Goal: Navigation & Orientation: Find specific page/section

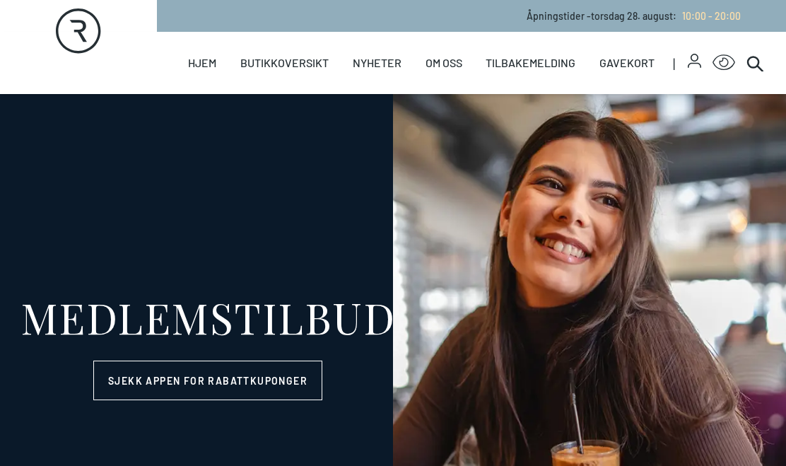
select select "NO"
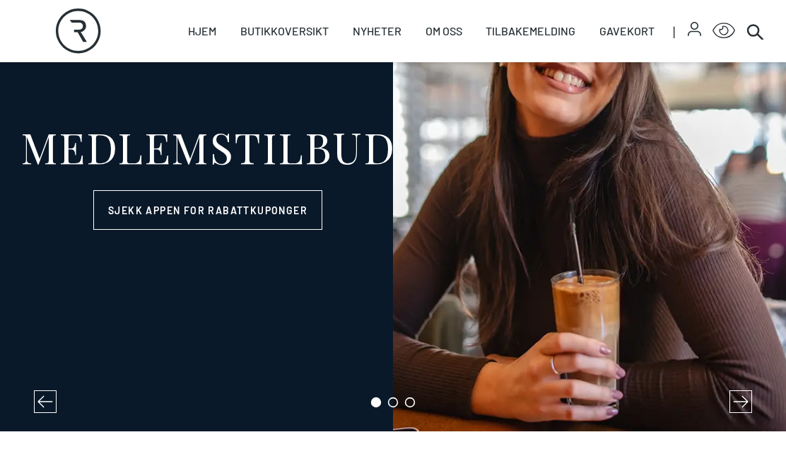
scroll to position [170, 0]
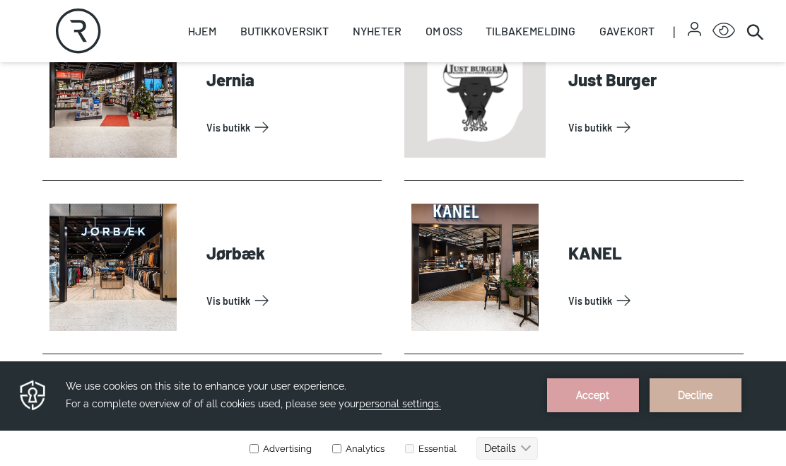
scroll to position [1487, 0]
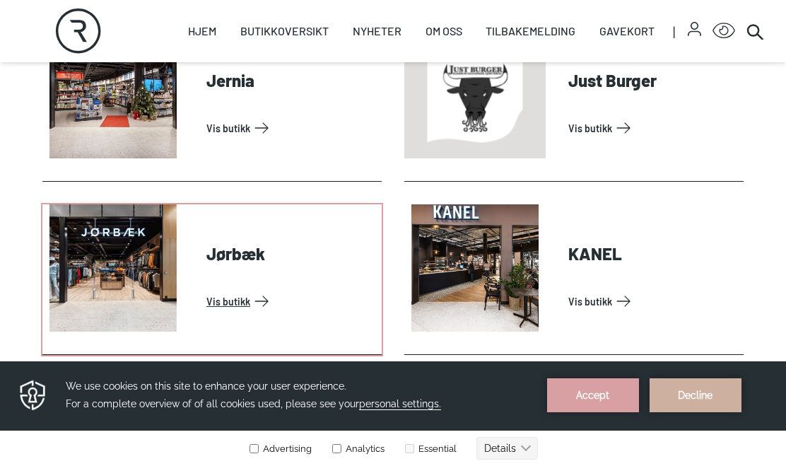
click at [243, 300] on link "Vis butikk" at bounding box center [291, 301] width 170 height 23
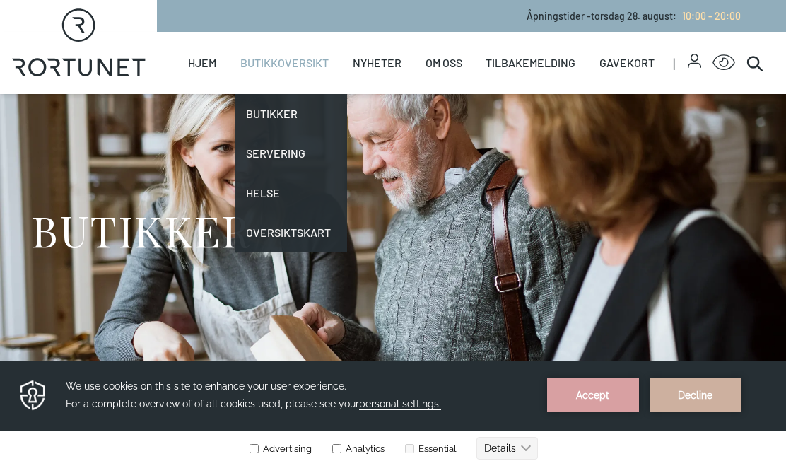
click at [285, 57] on link "Butikkoversikt" at bounding box center [284, 63] width 88 height 62
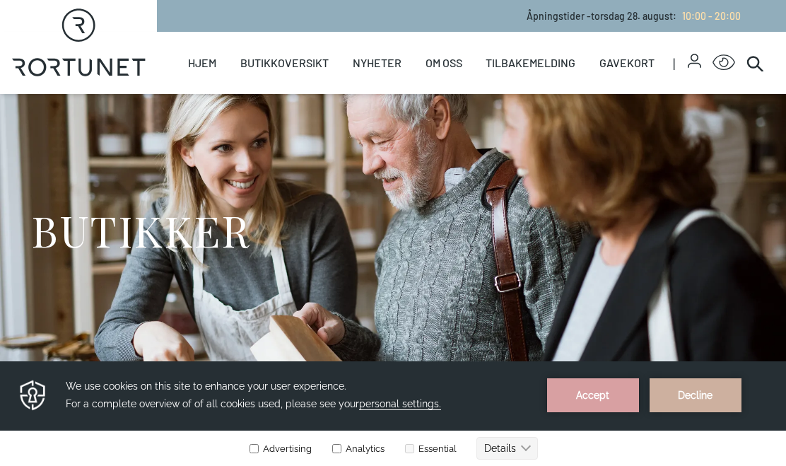
click at [700, 391] on button "Decline" at bounding box center [695, 395] width 92 height 34
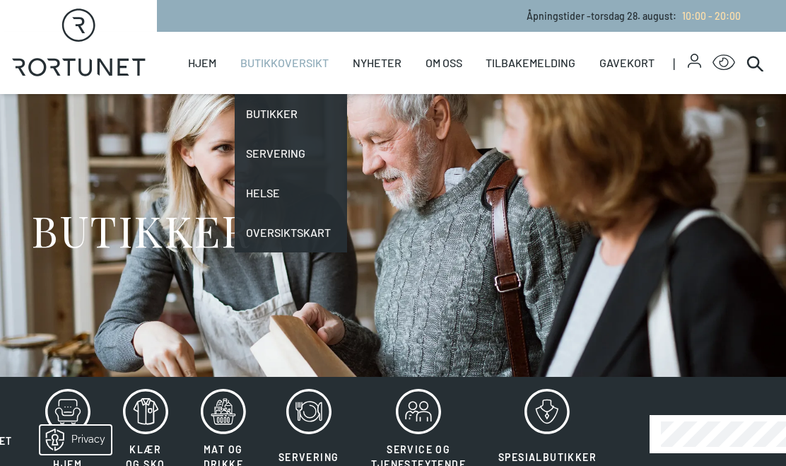
click at [290, 57] on link "Butikkoversikt" at bounding box center [284, 63] width 88 height 62
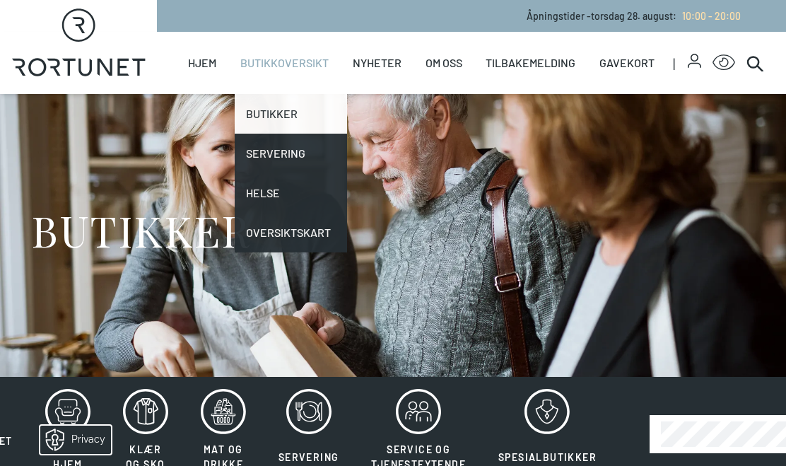
click at [266, 110] on link "Butikker" at bounding box center [291, 114] width 112 height 40
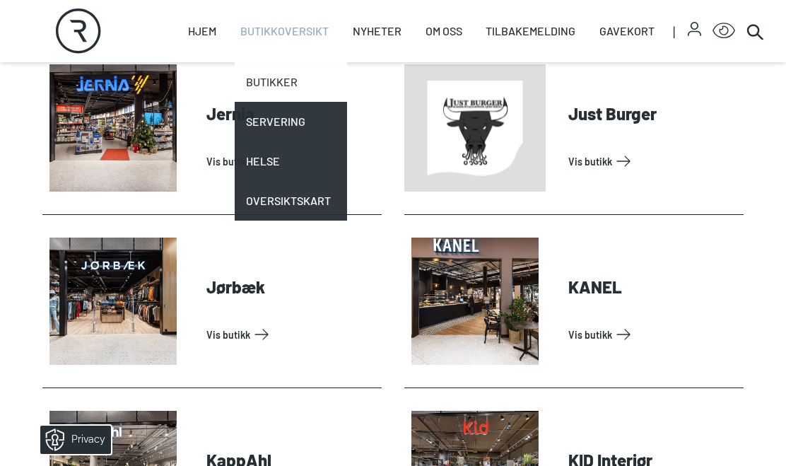
scroll to position [1451, 0]
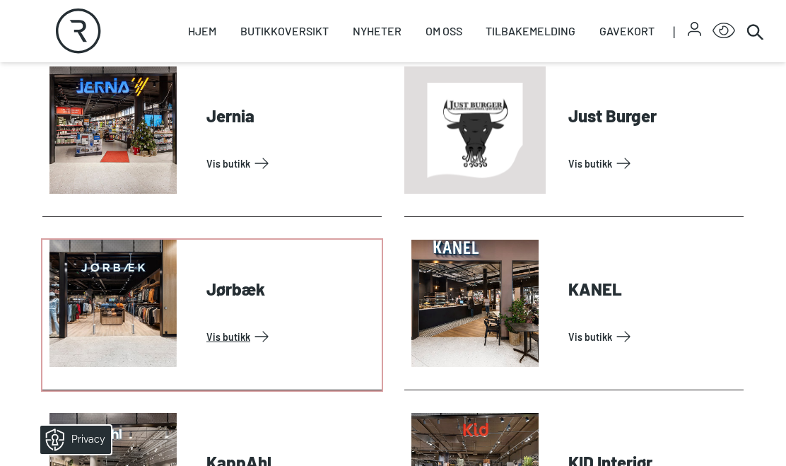
click at [231, 330] on link "Vis butikk" at bounding box center [291, 336] width 170 height 23
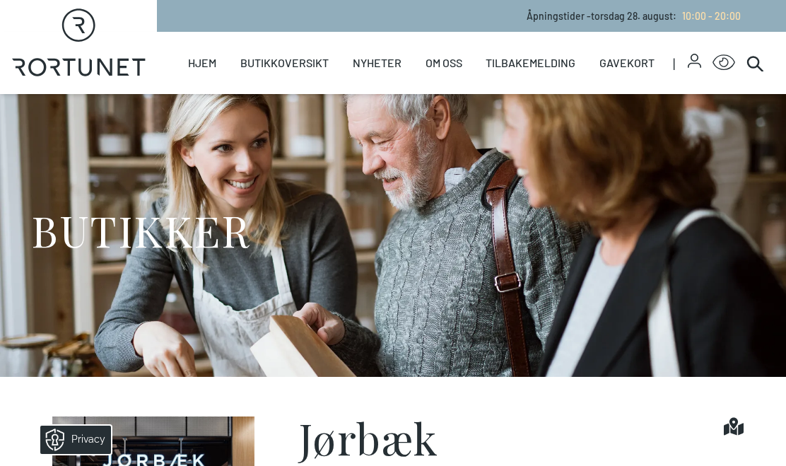
scroll to position [1362, 0]
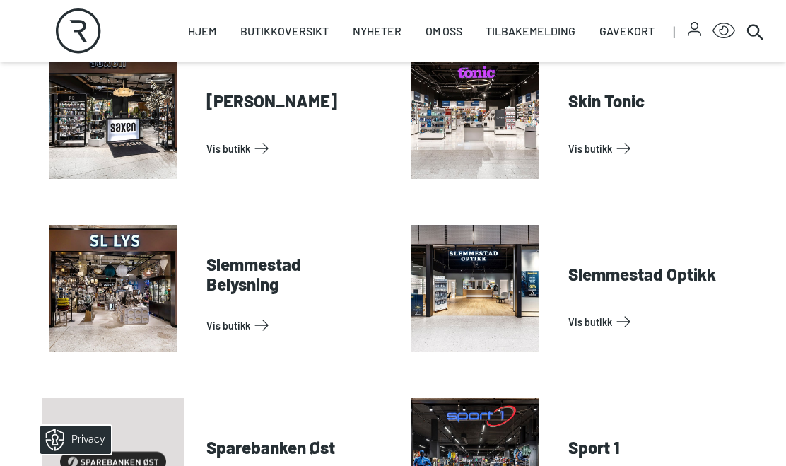
scroll to position [3719, 0]
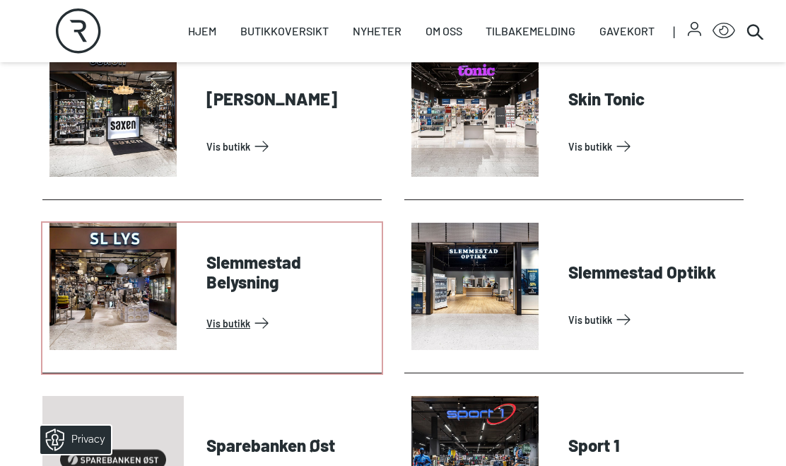
click at [239, 318] on link "Vis butikk" at bounding box center [291, 323] width 170 height 23
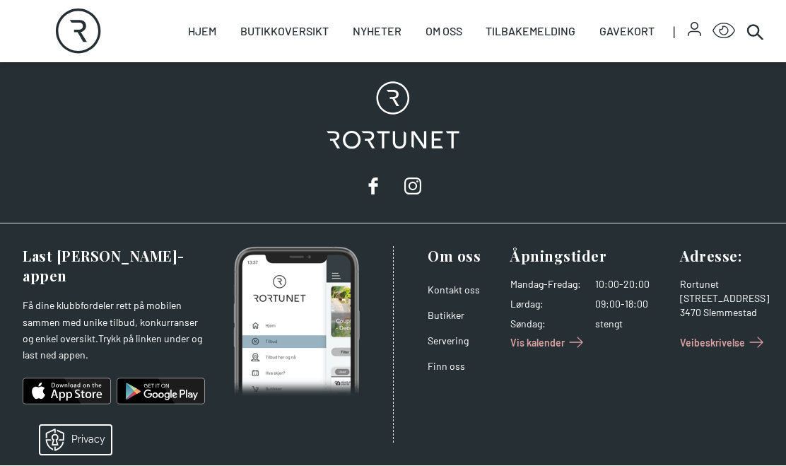
scroll to position [1217, 0]
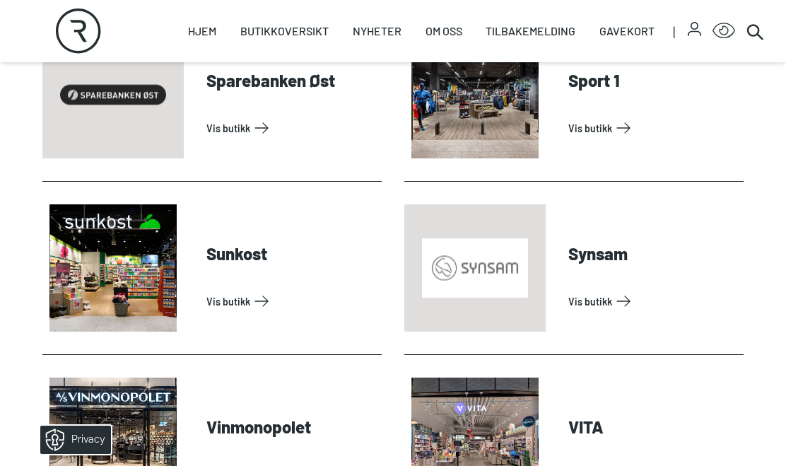
scroll to position [4086, 0]
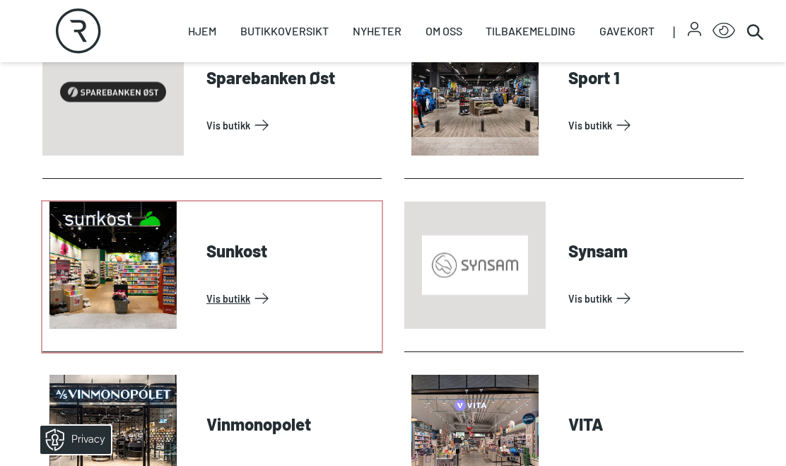
click at [237, 295] on link "Vis butikk" at bounding box center [291, 298] width 170 height 23
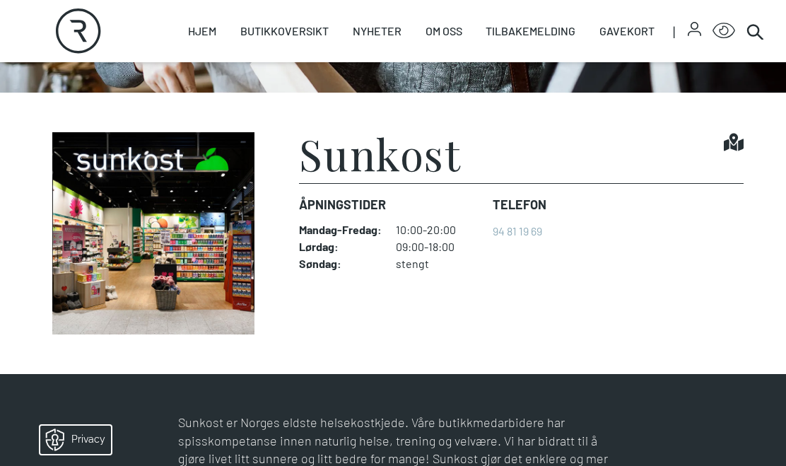
scroll to position [285, 0]
